Goal: Check status: Check status

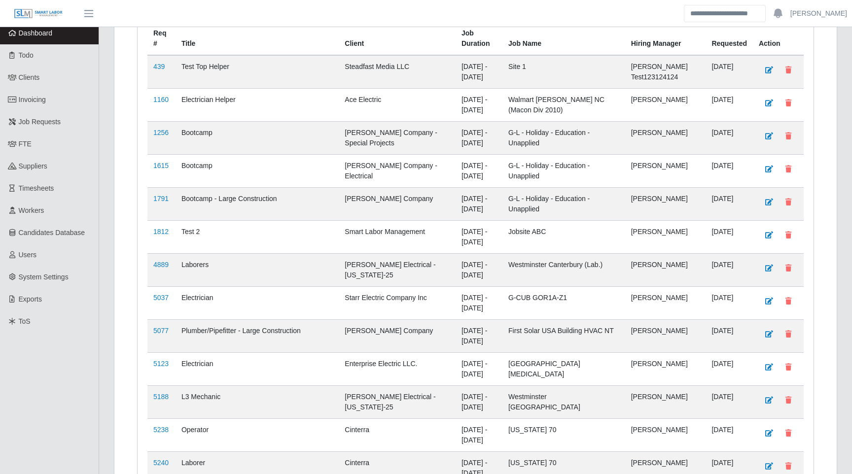
scroll to position [207, 0]
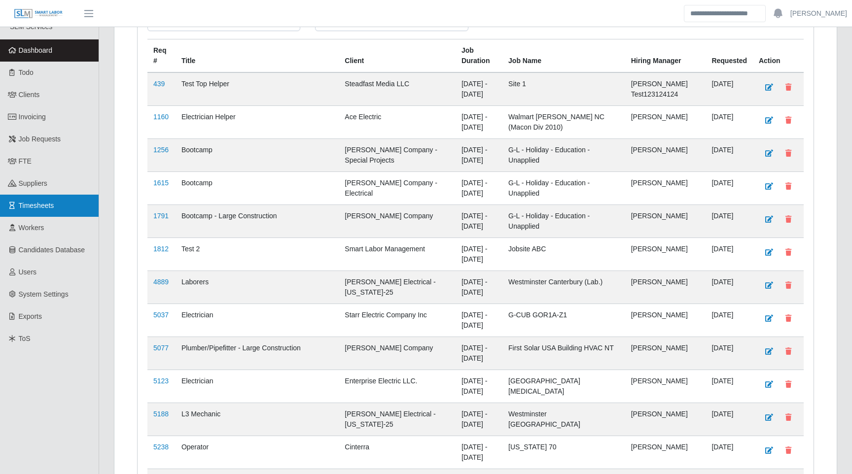
click at [49, 210] on link "Timesheets" at bounding box center [49, 206] width 99 height 22
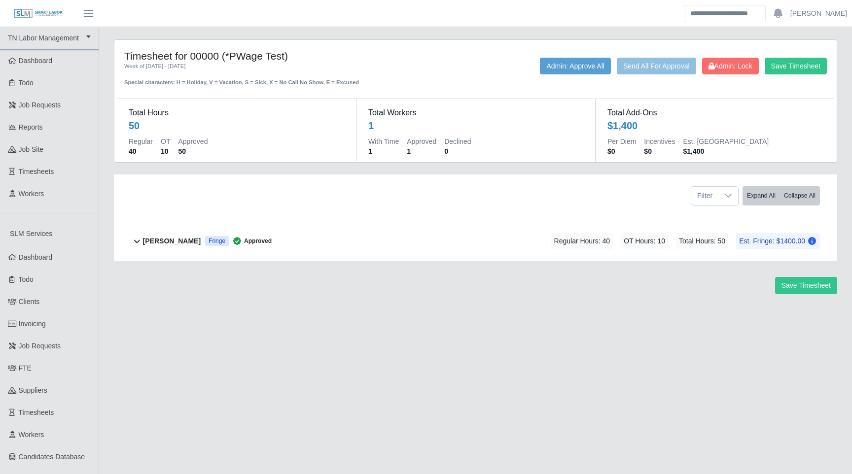
click at [263, 244] on div "[PERSON_NAME] Fringe Approved Regular Hours: 40 OT Hours: 10 Total Hours: 50 Es…" at bounding box center [481, 241] width 677 height 40
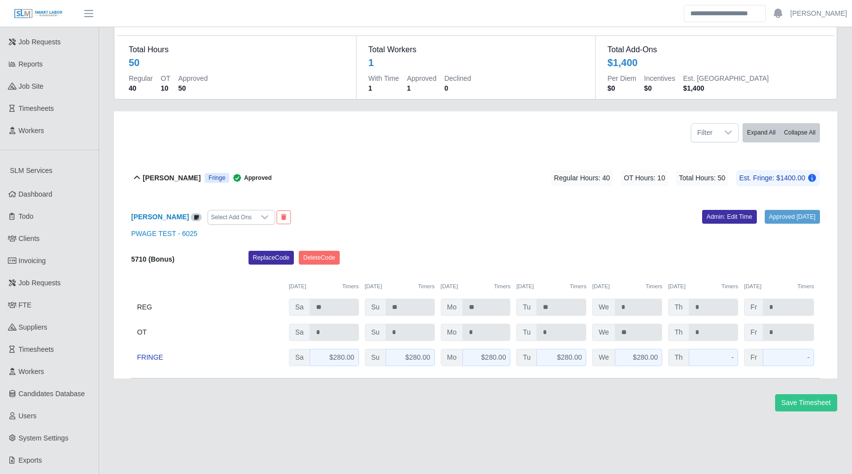
scroll to position [64, 0]
